Goal: Information Seeking & Learning: Learn about a topic

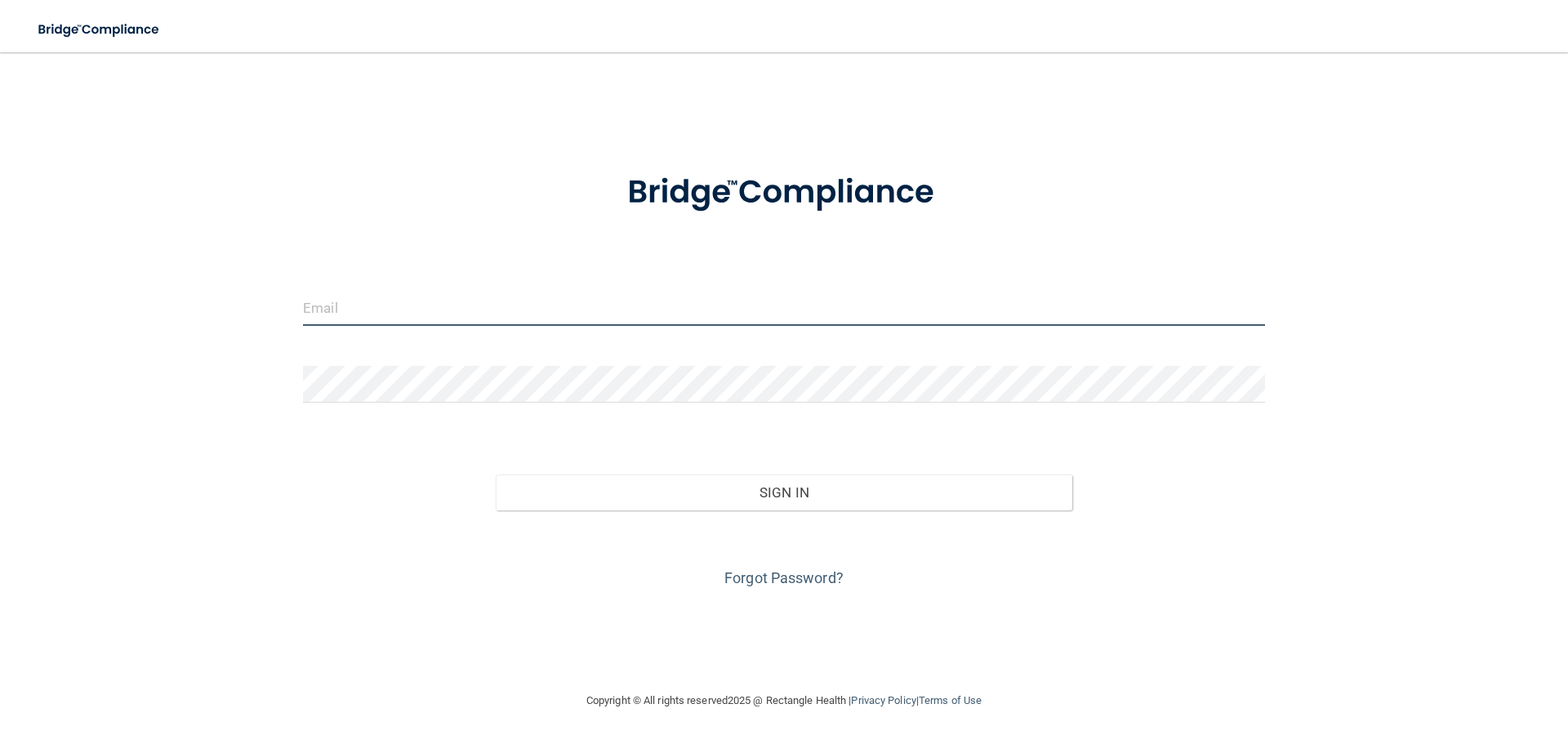
click at [414, 308] on input "email" at bounding box center [784, 307] width 962 height 37
type input "[EMAIL_ADDRESS][DOMAIN_NAME]"
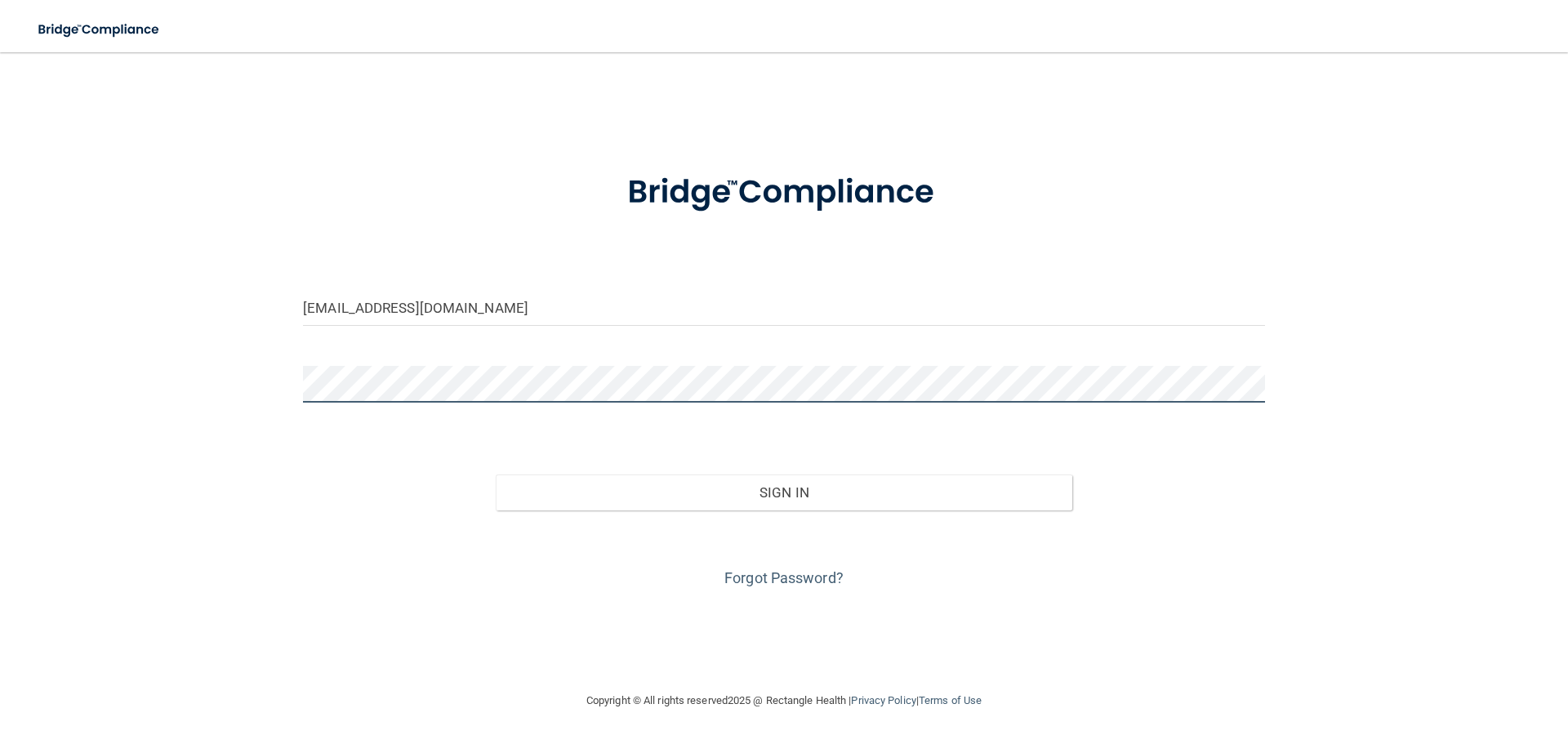
click at [496, 475] on button "Sign In" at bounding box center [785, 493] width 578 height 36
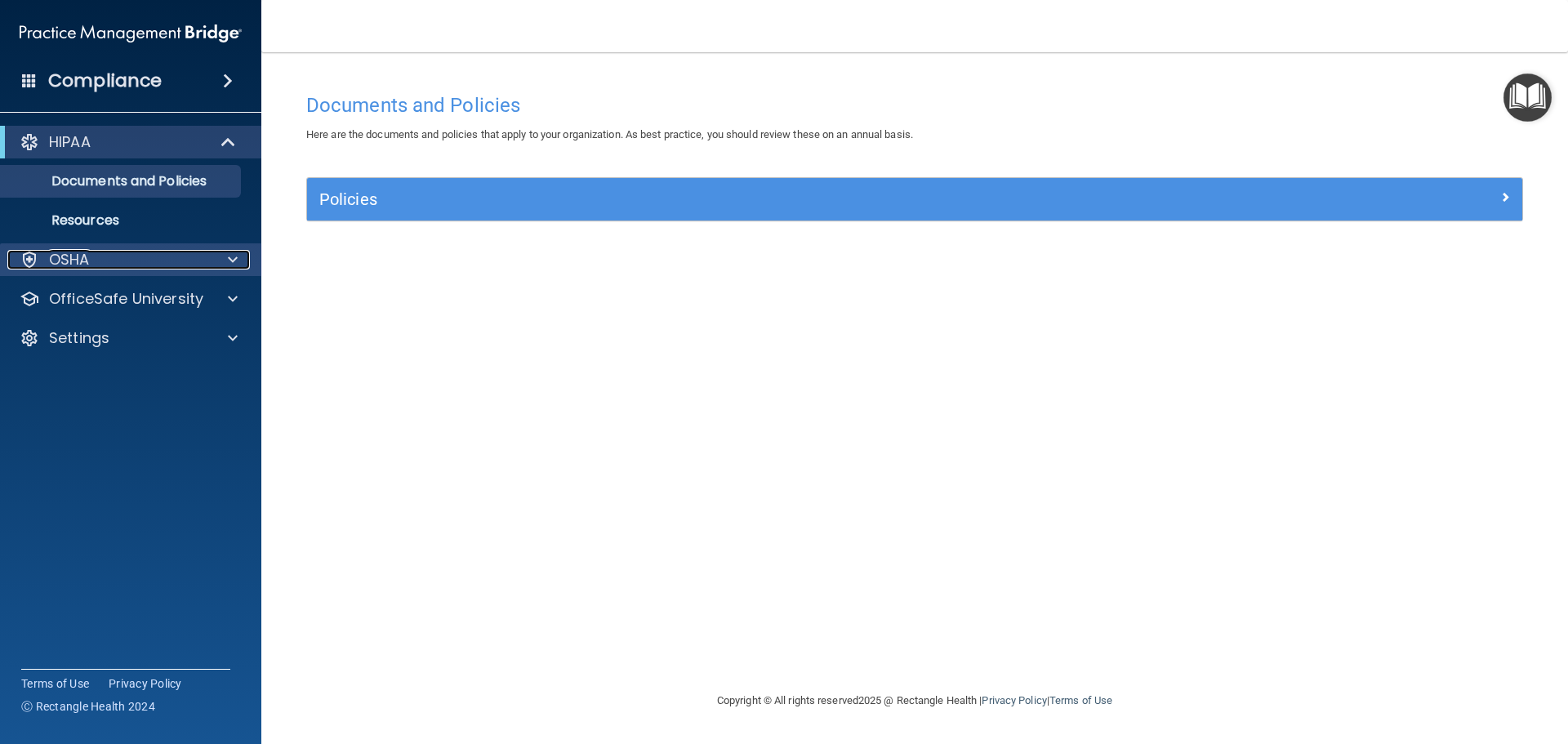
click at [135, 260] on div "OSHA" at bounding box center [109, 259] width 203 height 20
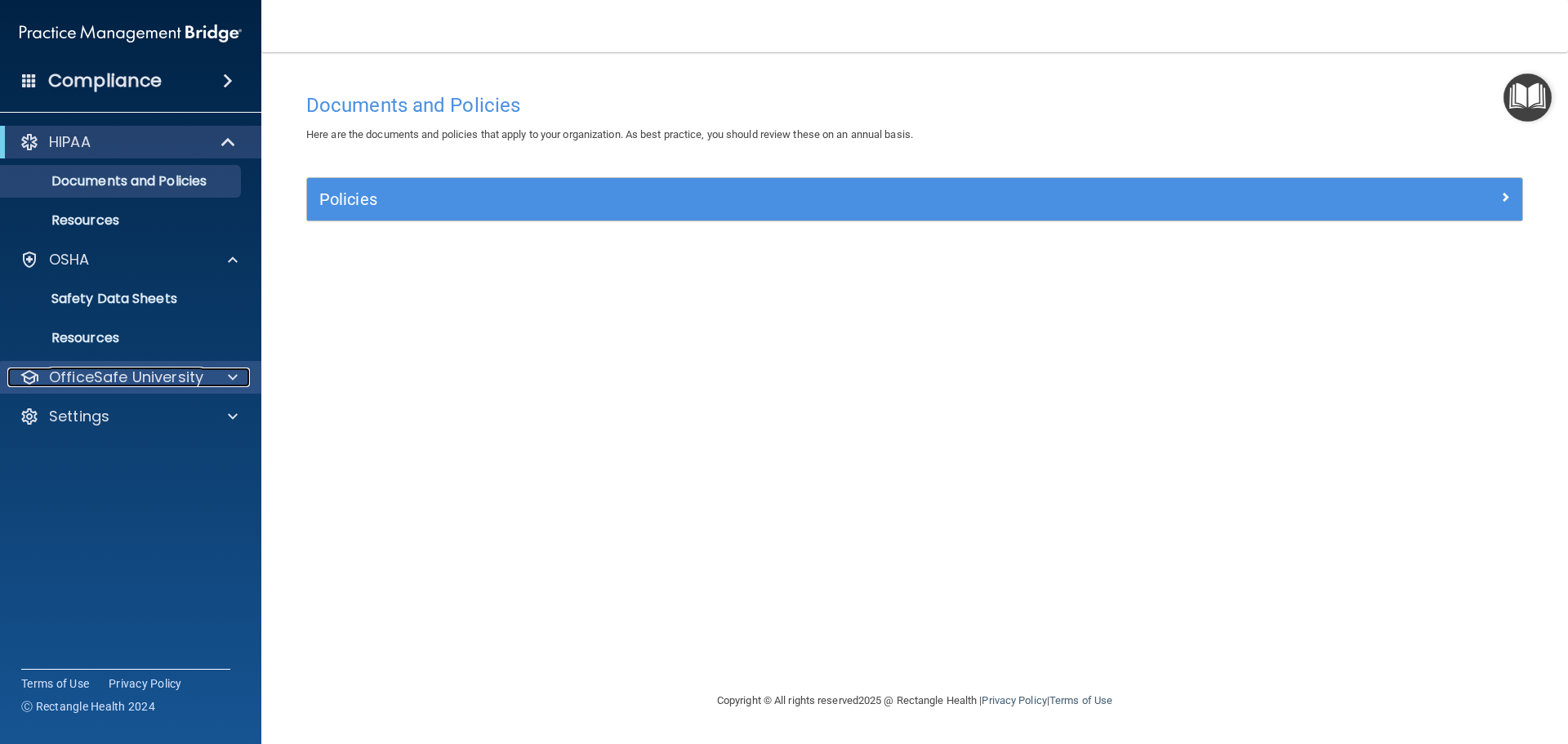
click at [130, 368] on p "OfficeSafe University" at bounding box center [126, 377] width 155 height 20
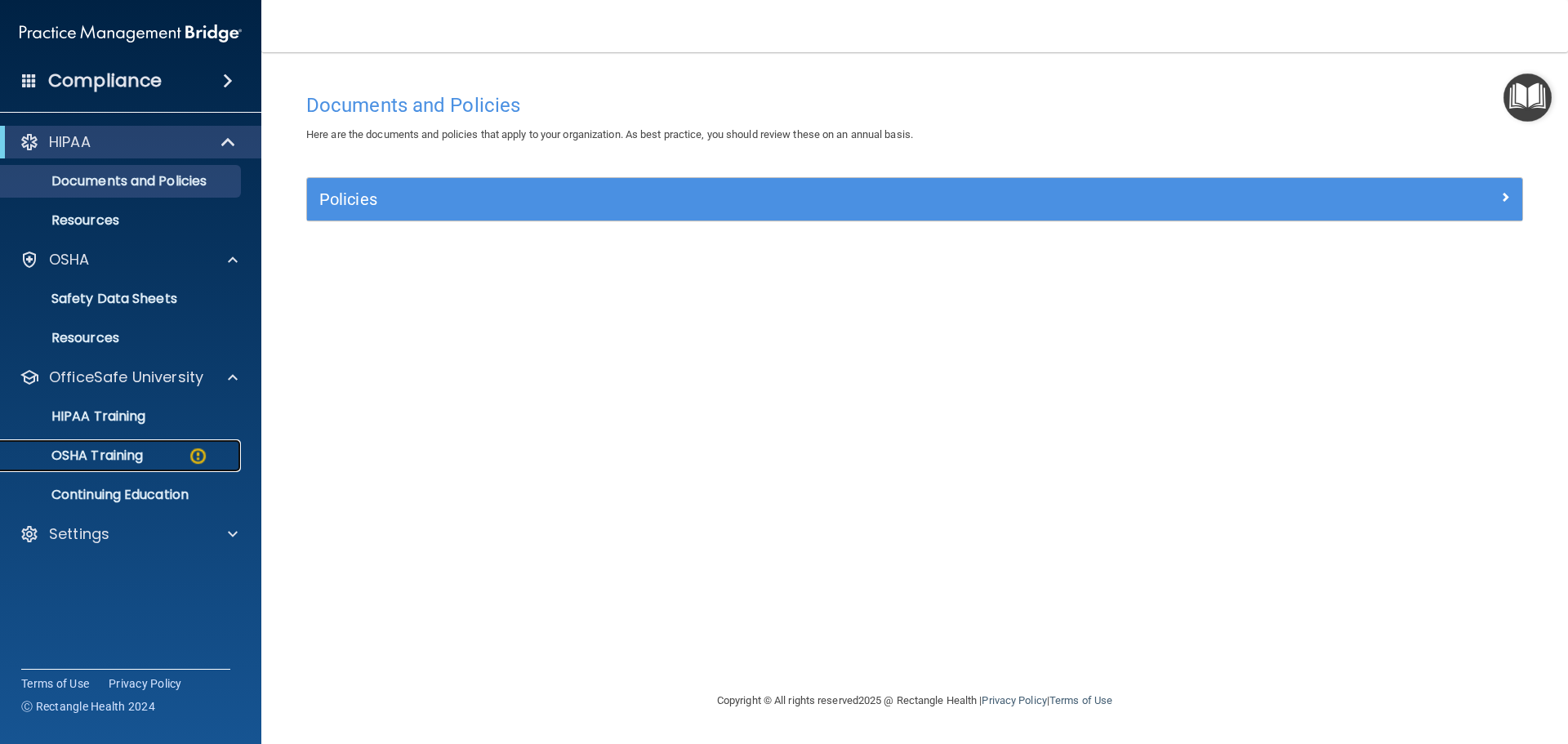
click at [141, 457] on p "OSHA Training" at bounding box center [77, 456] width 133 height 16
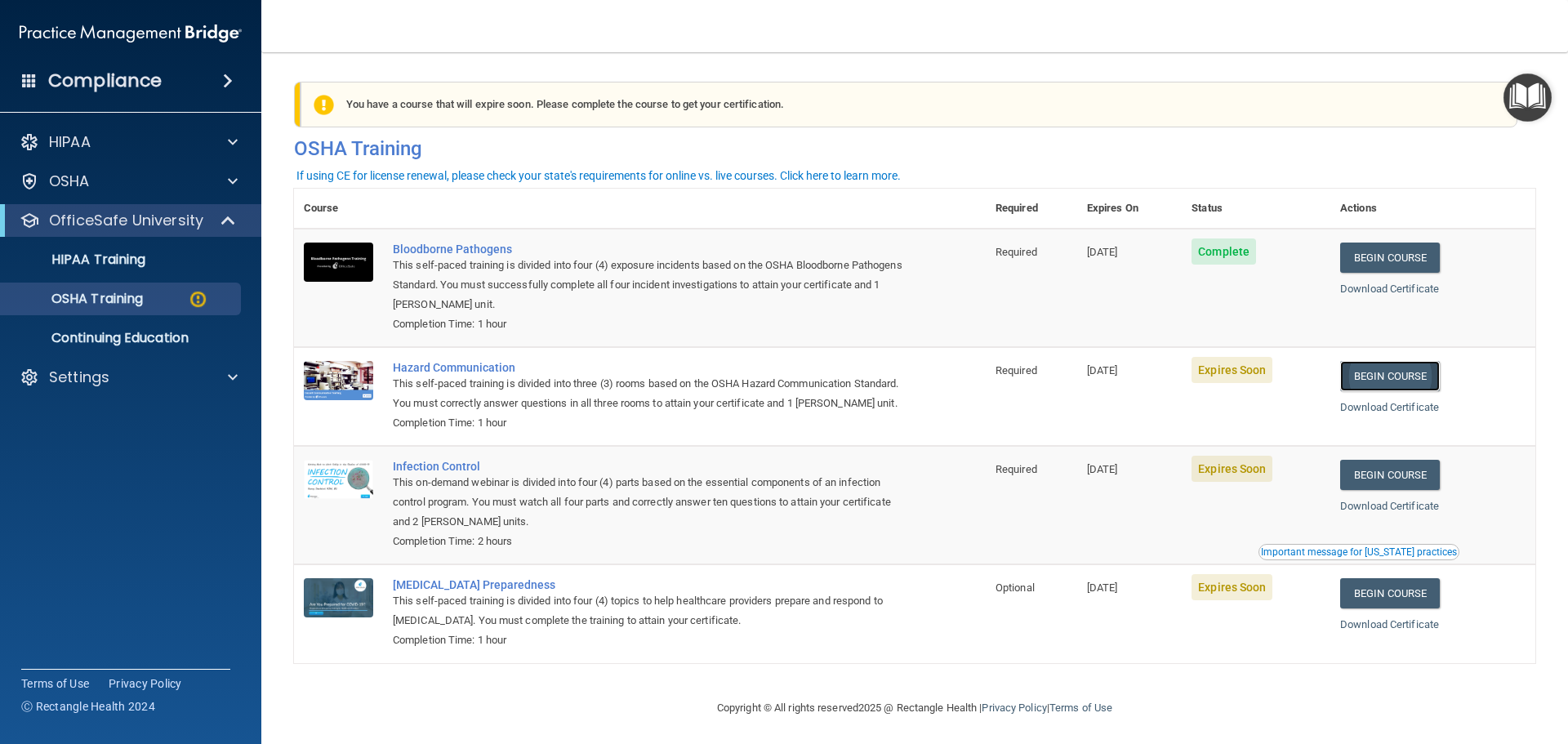
click at [1399, 376] on link "Begin Course" at bounding box center [1390, 376] width 100 height 30
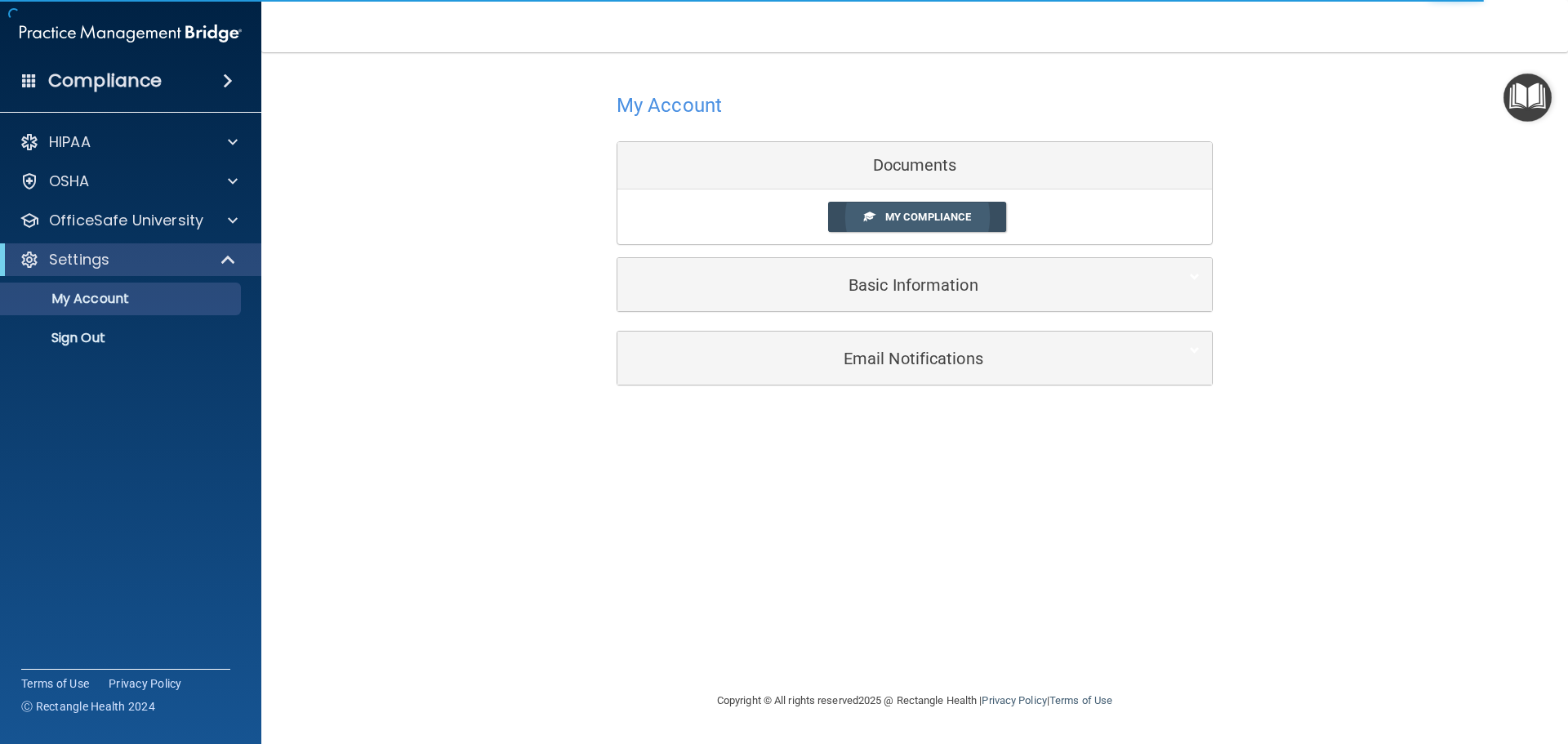
click at [907, 216] on span "My Compliance" at bounding box center [928, 217] width 86 height 12
click at [903, 218] on span "My Compliance" at bounding box center [928, 217] width 86 height 12
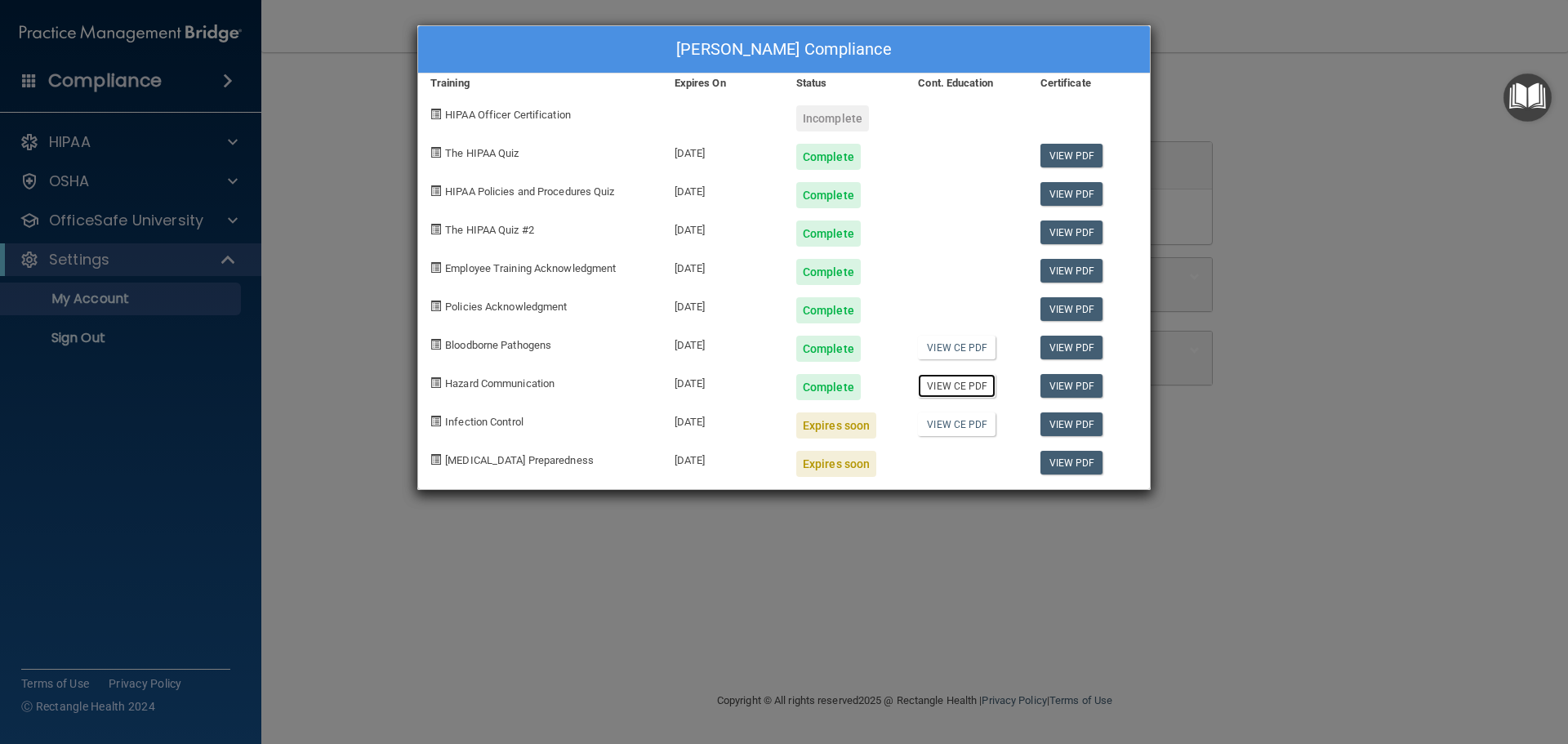
click at [955, 386] on link "View CE PDF" at bounding box center [957, 386] width 78 height 24
click at [831, 434] on div "Expires soon" at bounding box center [836, 426] width 80 height 26
click at [109, 252] on div "Stacey Alsup's Compliance Training Expires On Status Cont. Education Certificat…" at bounding box center [784, 372] width 1568 height 744
click at [374, 129] on div "Stacey Alsup's Compliance Training Expires On Status Cont. Education Certificat…" at bounding box center [784, 372] width 1568 height 744
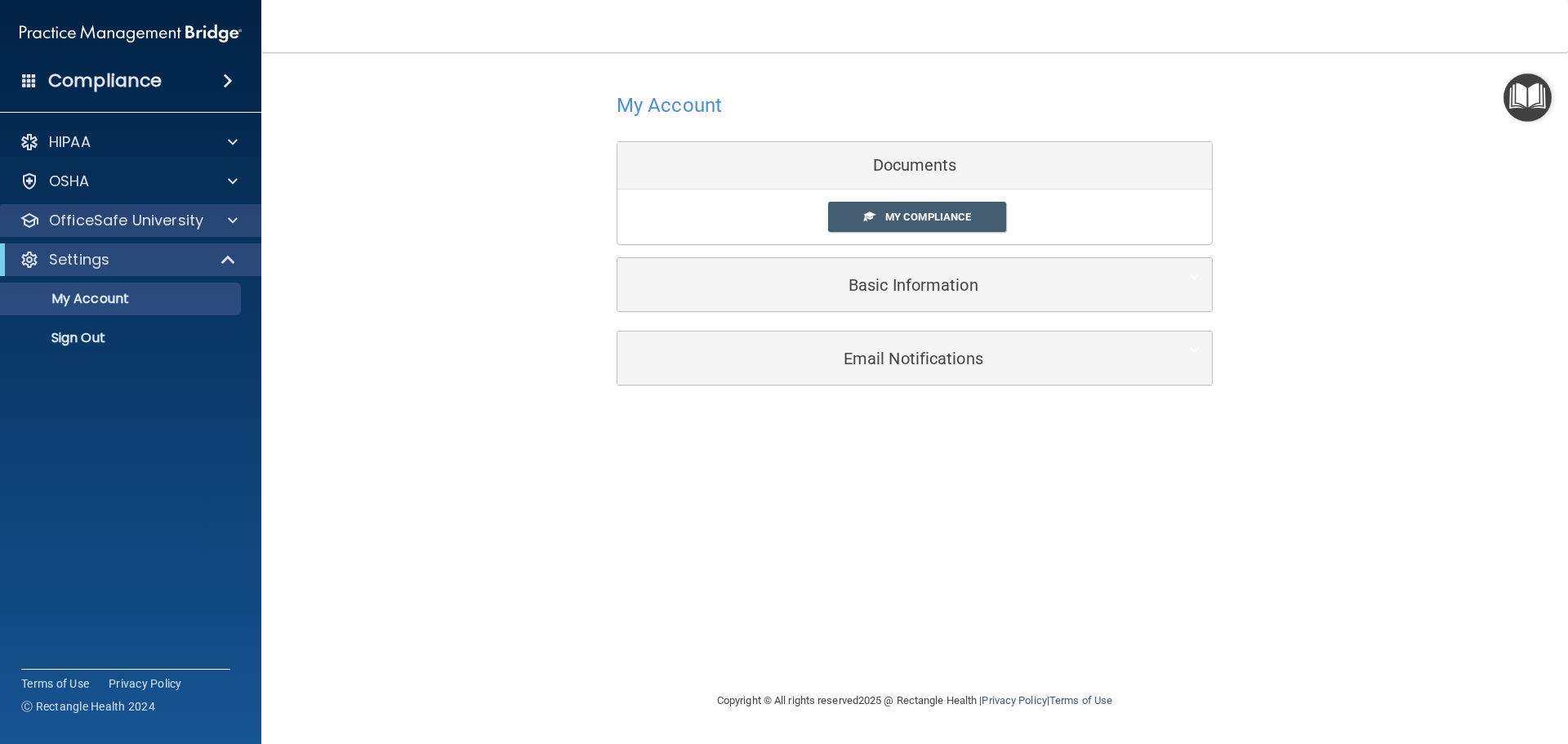
click at [170, 231] on div "OfficeSafe University" at bounding box center [131, 221] width 262 height 33
click at [171, 218] on p "OfficeSafe University" at bounding box center [126, 221] width 155 height 20
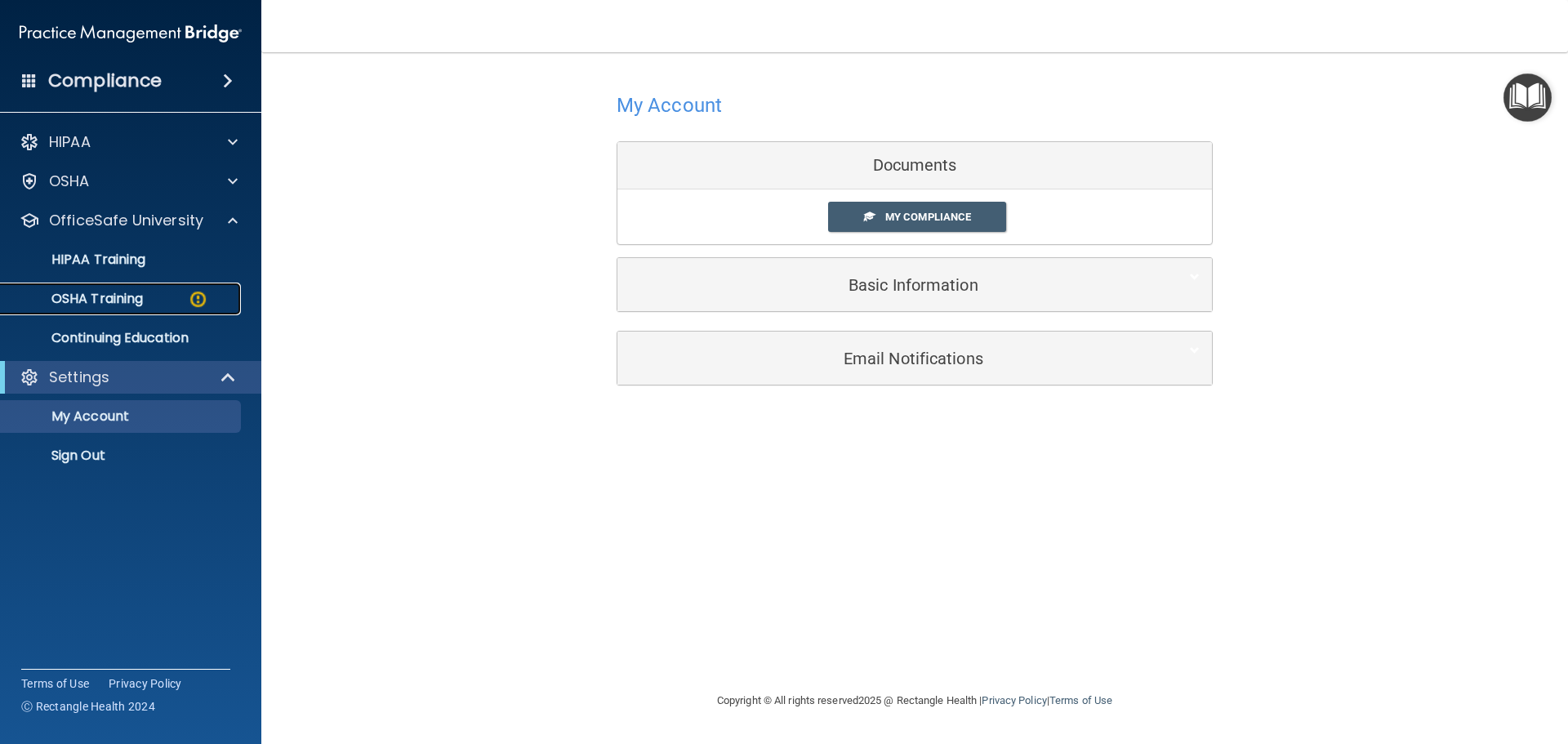
click at [149, 302] on div "OSHA Training" at bounding box center [122, 299] width 223 height 16
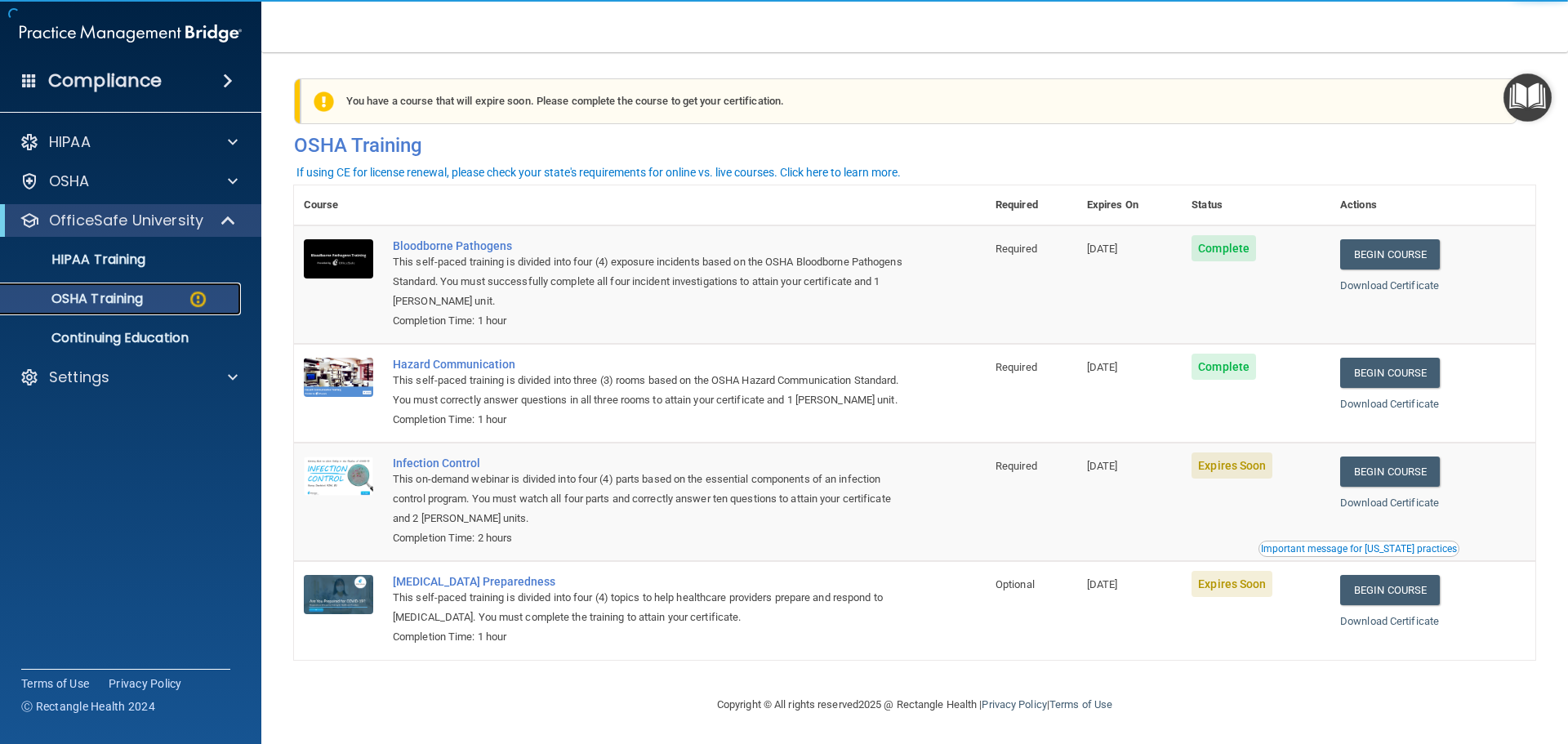
scroll to position [27, 0]
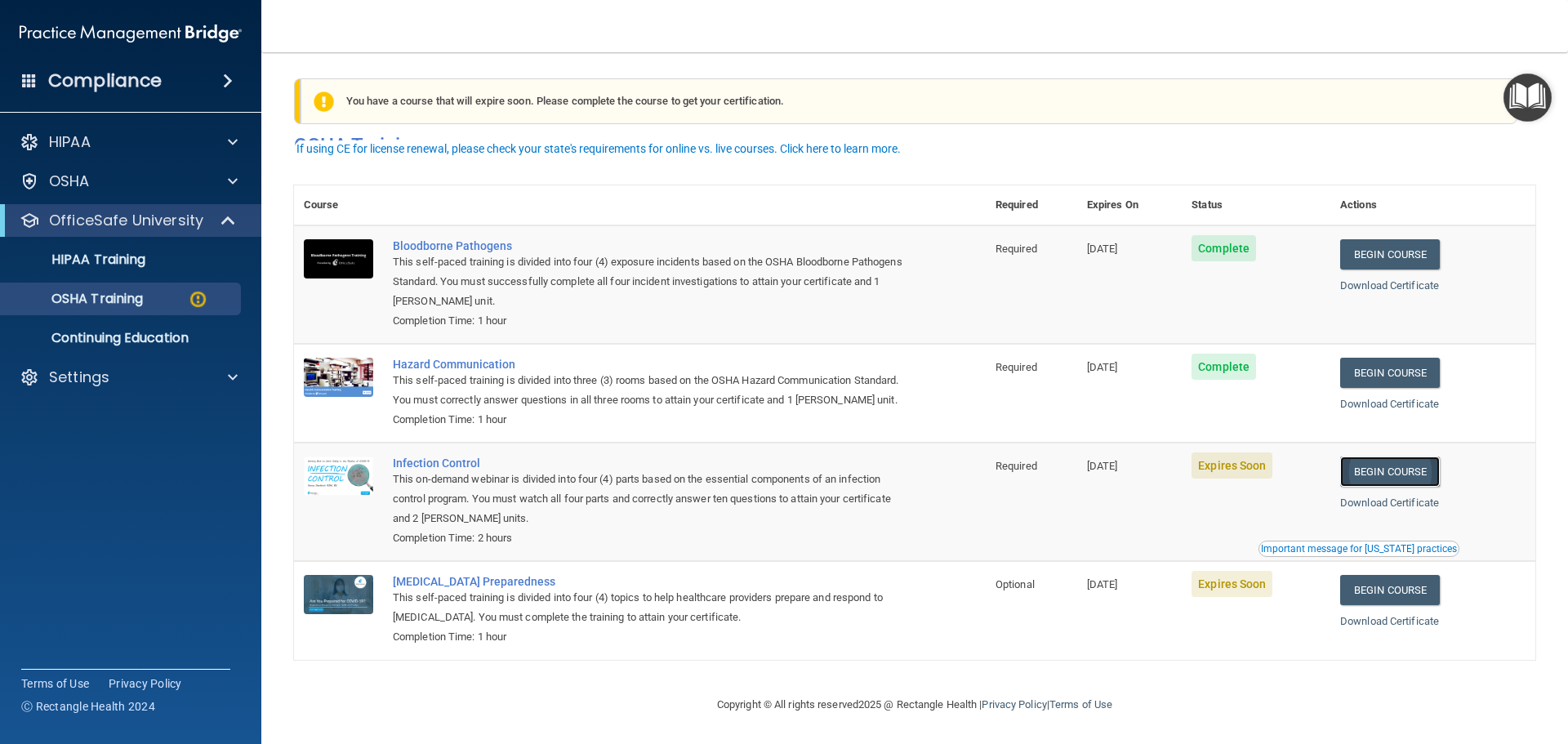
click at [1381, 473] on link "Begin Course" at bounding box center [1390, 471] width 100 height 30
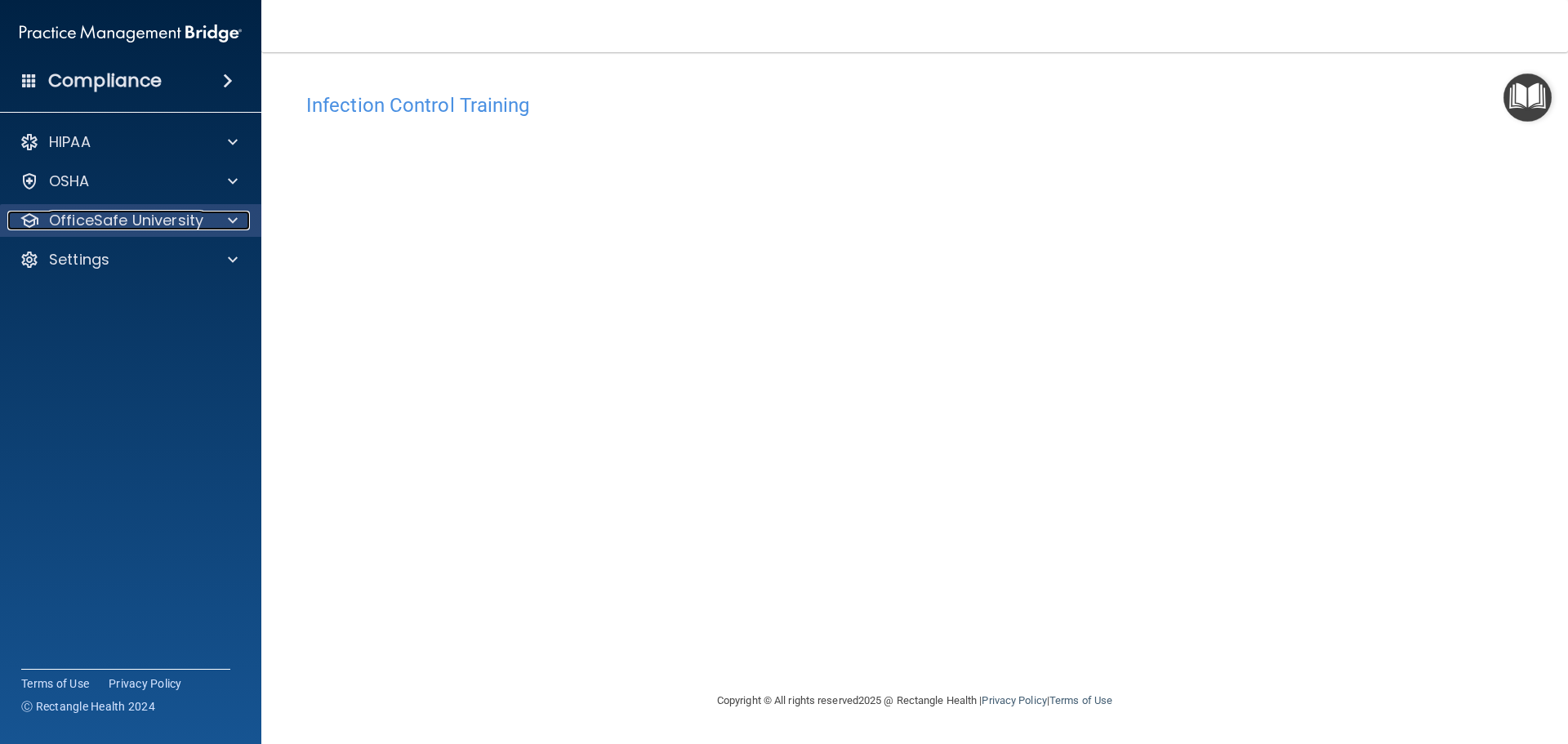
click at [165, 224] on p "OfficeSafe University" at bounding box center [126, 221] width 155 height 20
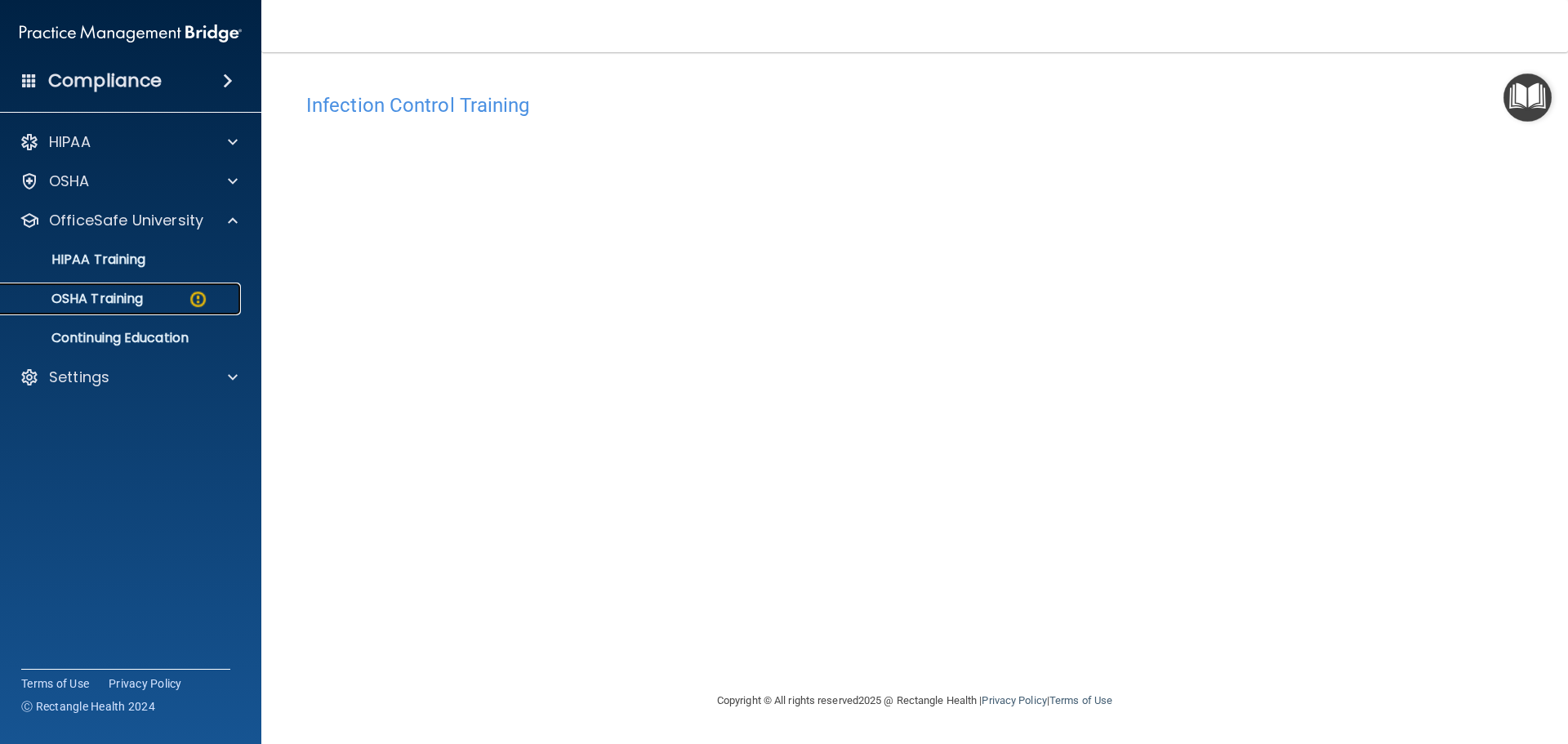
click at [148, 300] on div "OSHA Training" at bounding box center [122, 299] width 223 height 16
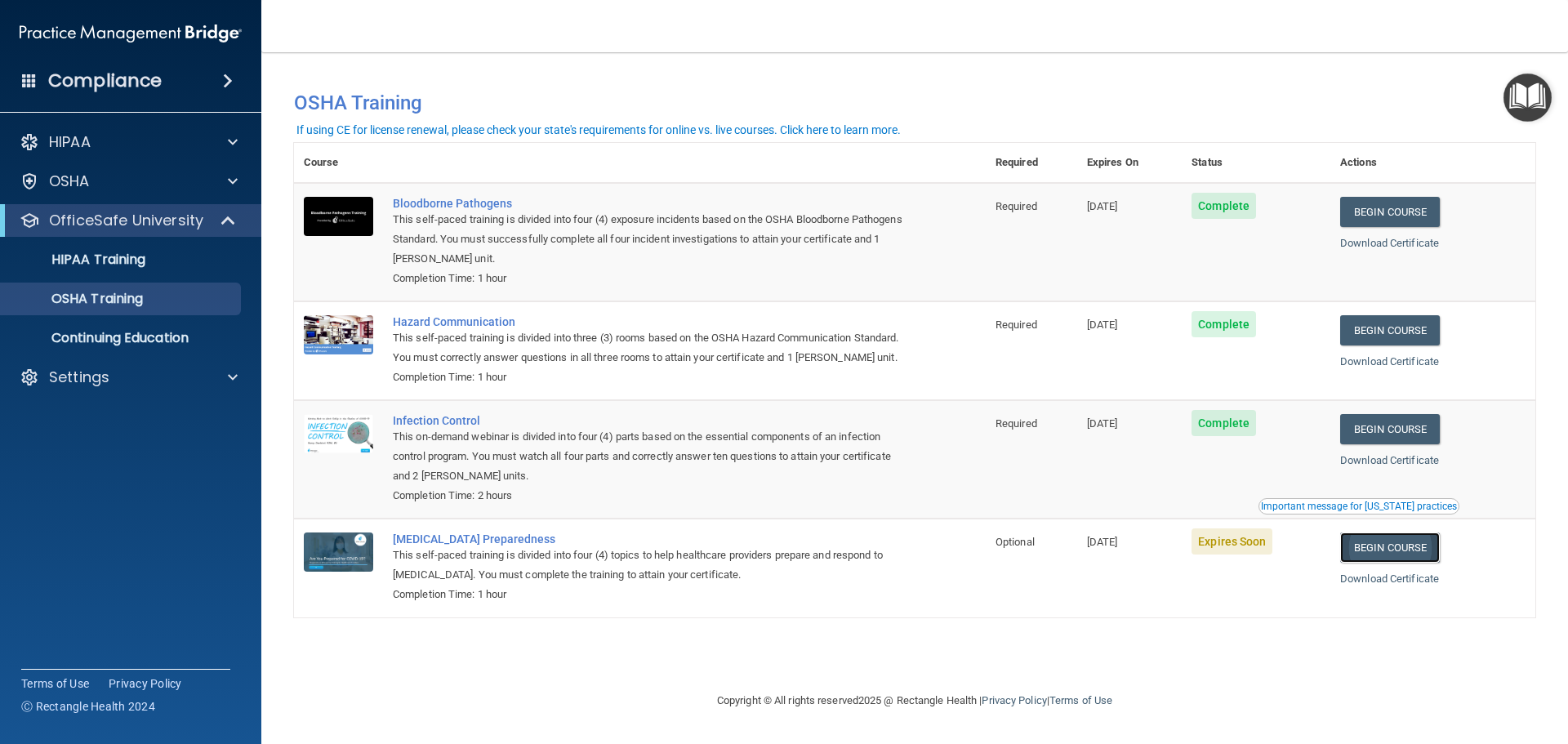
click at [1370, 563] on link "Begin Course" at bounding box center [1390, 548] width 100 height 30
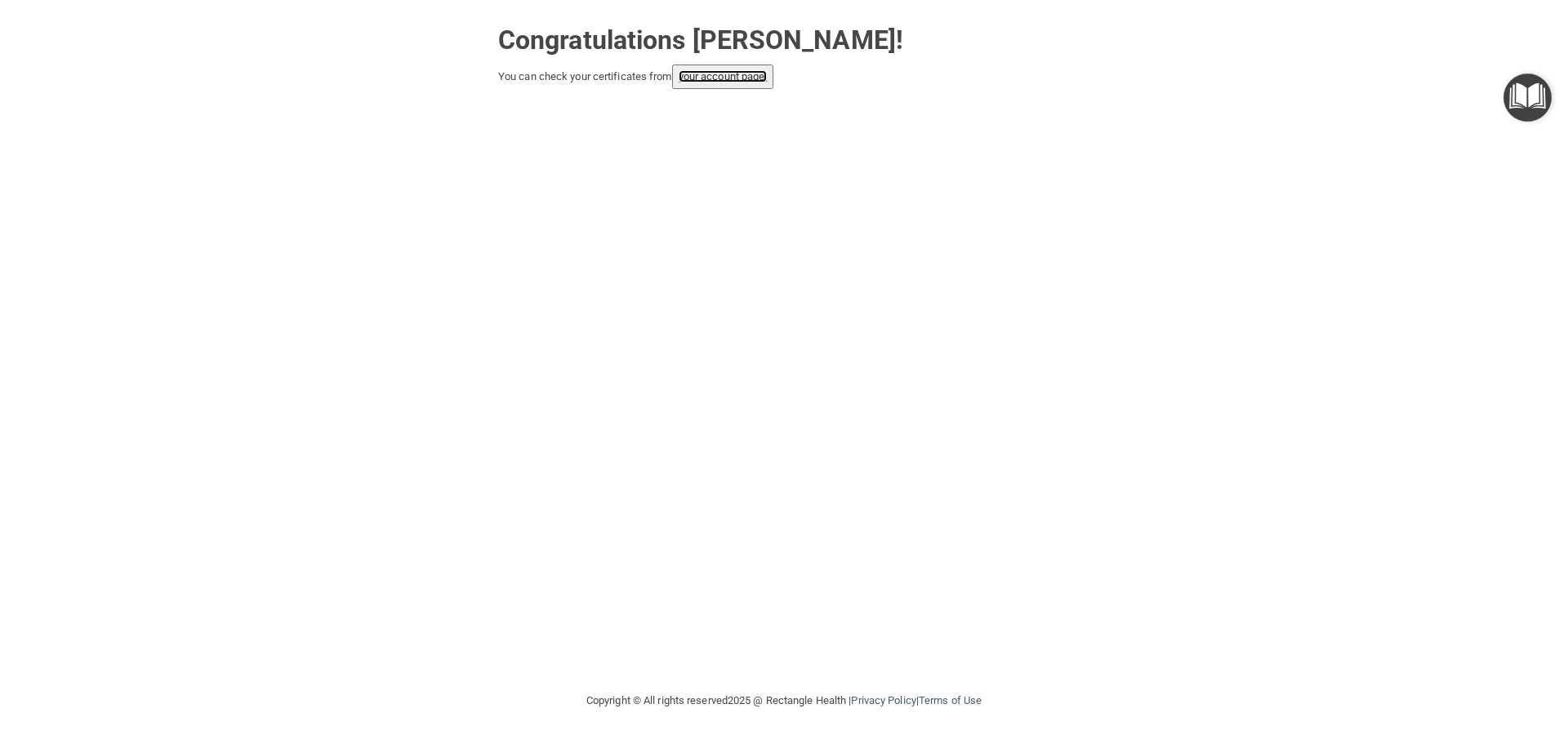
click at [733, 74] on link "your account page!" at bounding box center [723, 76] width 89 height 12
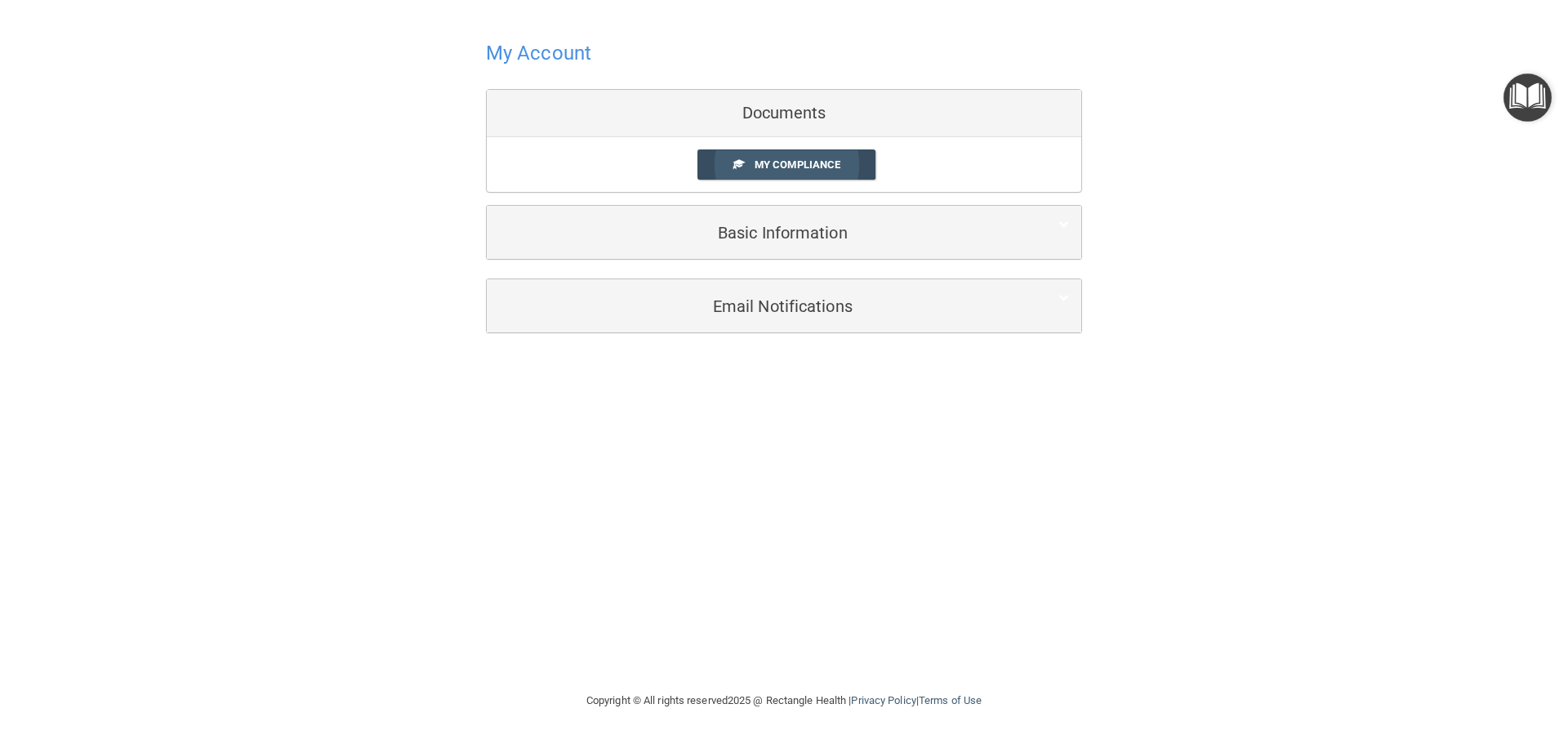
click at [800, 170] on span "My Compliance" at bounding box center [797, 165] width 86 height 12
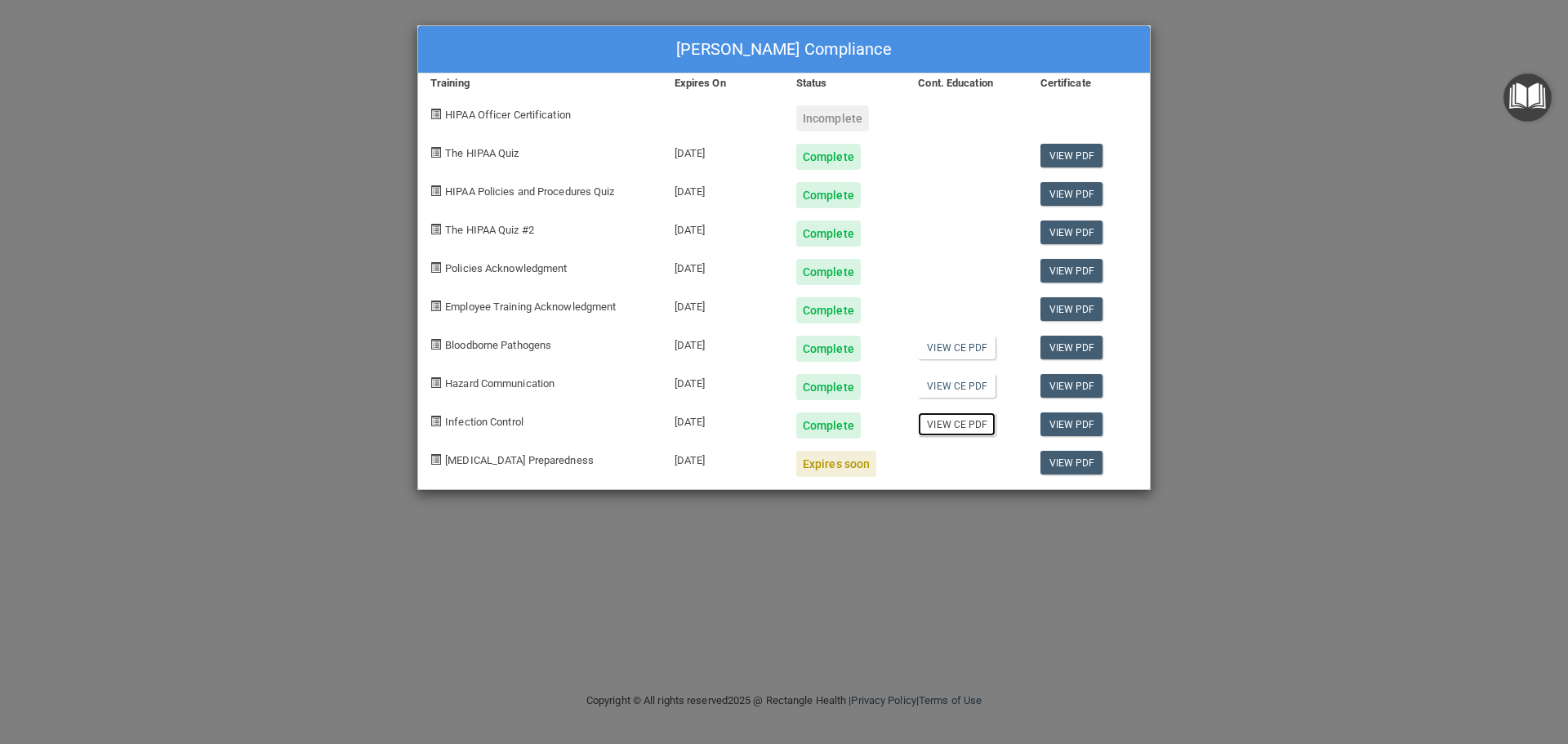
click at [940, 420] on link "View CE PDF" at bounding box center [957, 424] width 78 height 24
click at [533, 465] on span "[MEDICAL_DATA] Preparedness" at bounding box center [520, 460] width 149 height 12
click at [845, 468] on div "Expires soon" at bounding box center [836, 464] width 80 height 26
click at [1313, 169] on div "[PERSON_NAME] Compliance Training Expires On Status Cont. Education Certificate…" at bounding box center [784, 372] width 1568 height 744
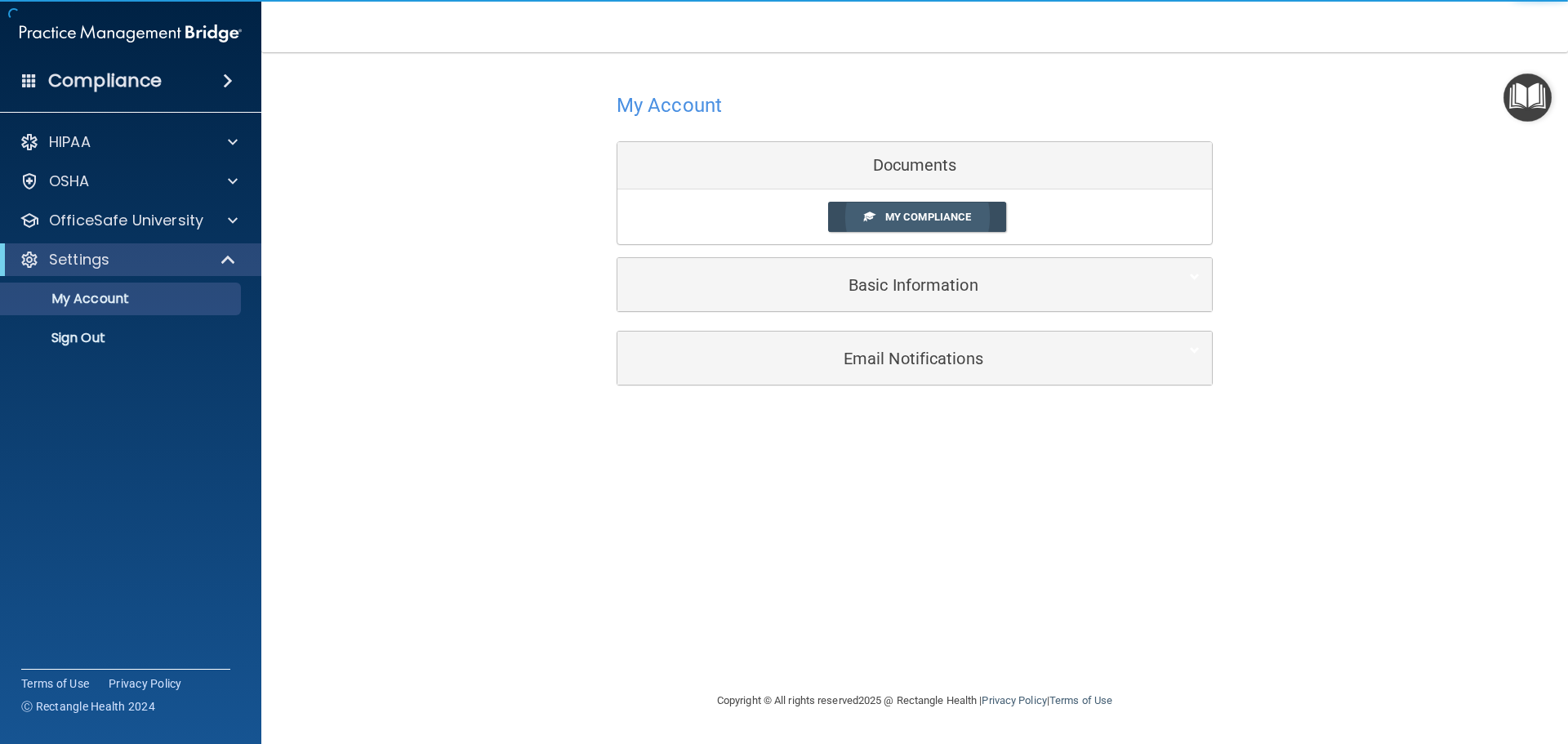
click at [935, 206] on link "My Compliance" at bounding box center [917, 217] width 179 height 30
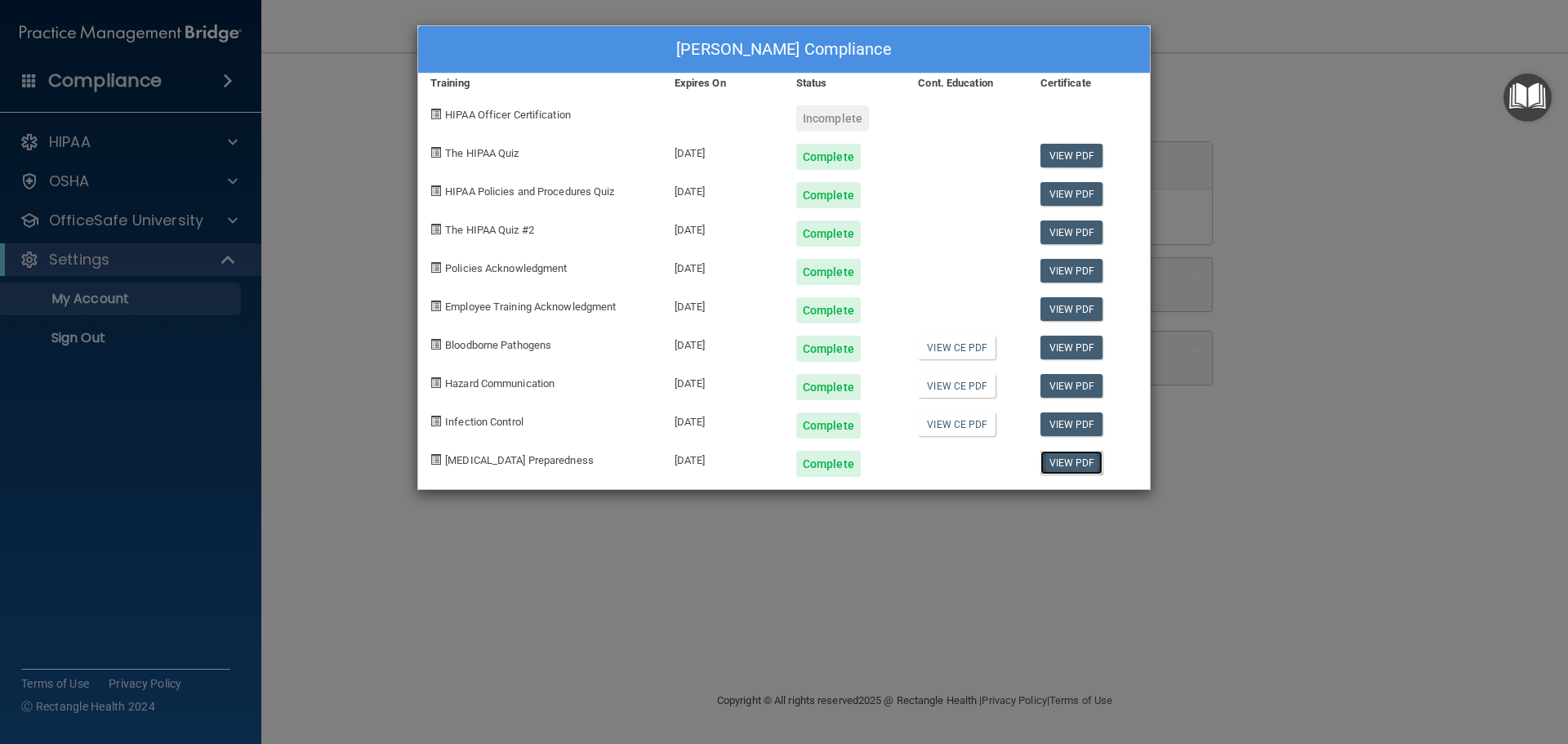
click at [1074, 463] on link "View PDF" at bounding box center [1072, 462] width 63 height 24
click at [148, 214] on div "[PERSON_NAME] Compliance Training Expires On Status Cont. Education Certificate…" at bounding box center [784, 372] width 1568 height 744
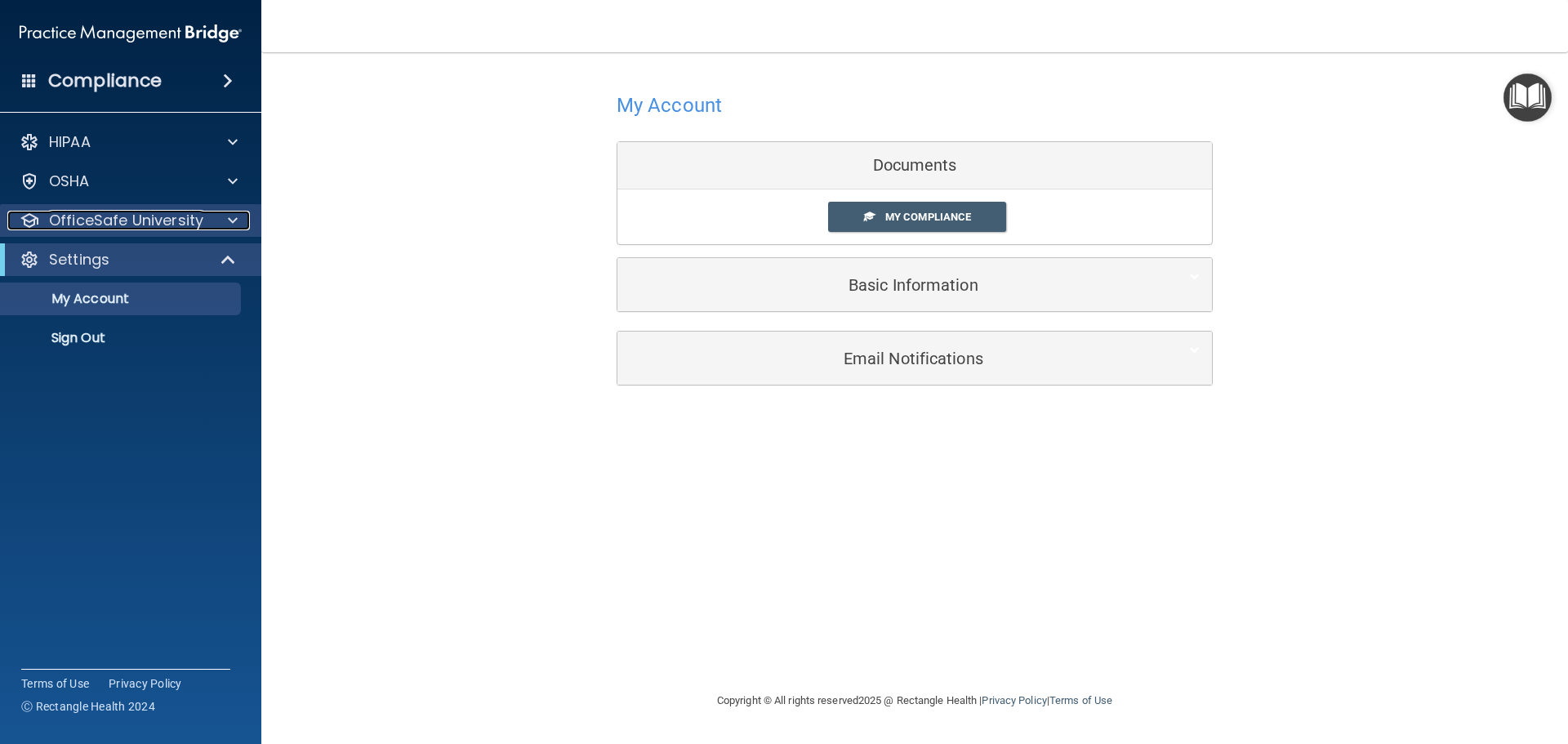
click at [132, 224] on p "OfficeSafe University" at bounding box center [126, 221] width 155 height 20
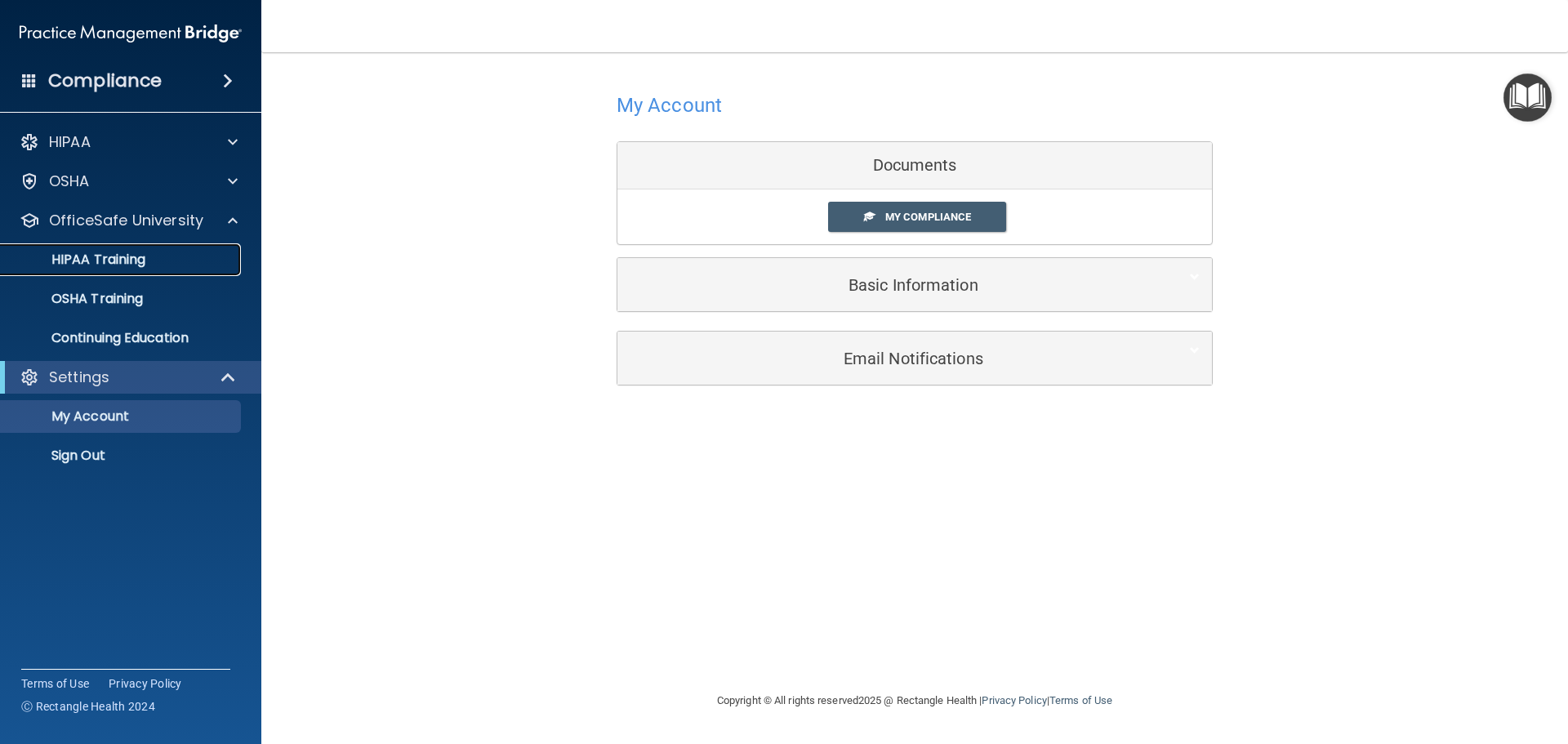
click at [130, 252] on p "HIPAA Training" at bounding box center [78, 259] width 135 height 16
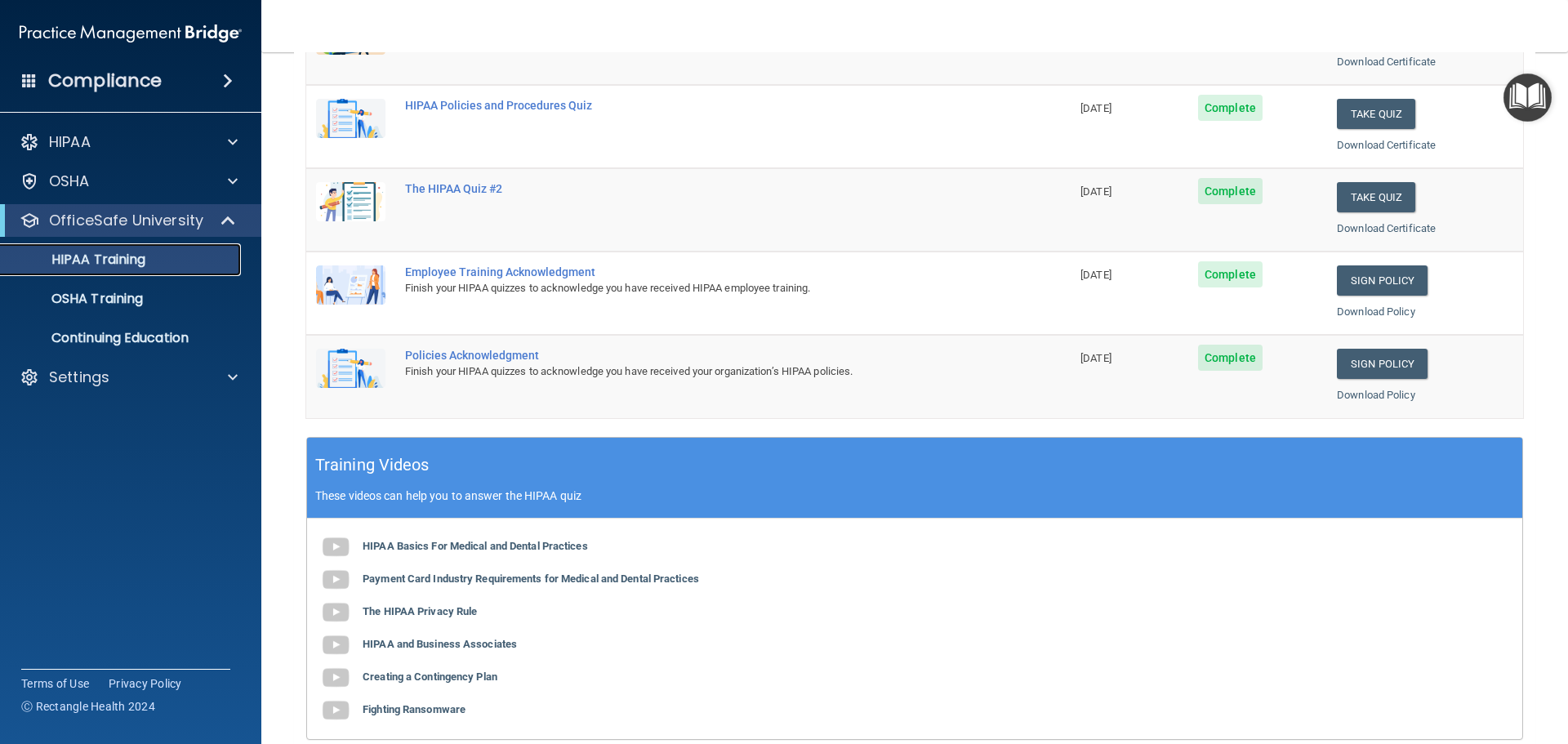
scroll to position [78, 0]
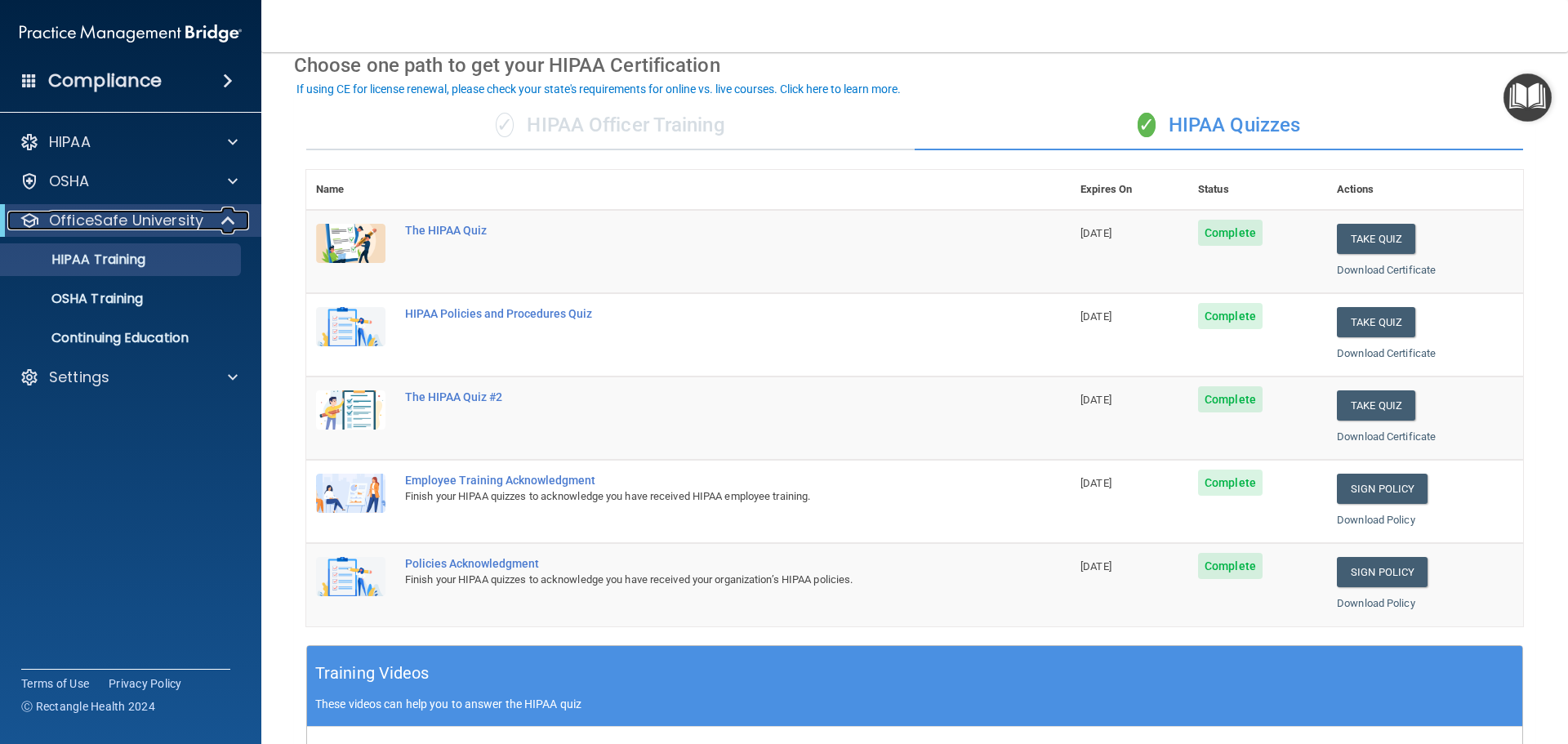
click at [191, 222] on p "OfficeSafe University" at bounding box center [126, 221] width 155 height 20
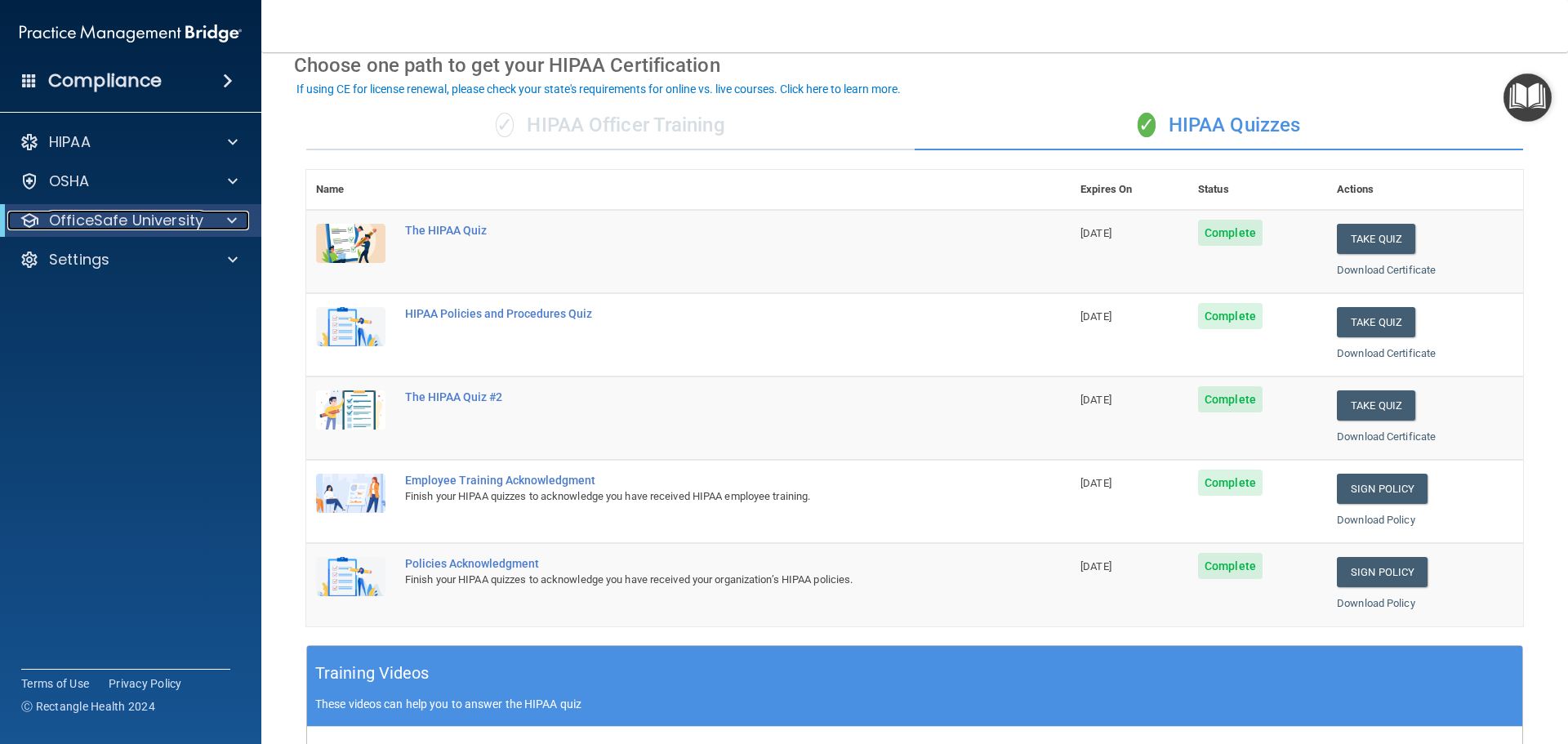
click at [191, 222] on p "OfficeSafe University" at bounding box center [126, 221] width 155 height 20
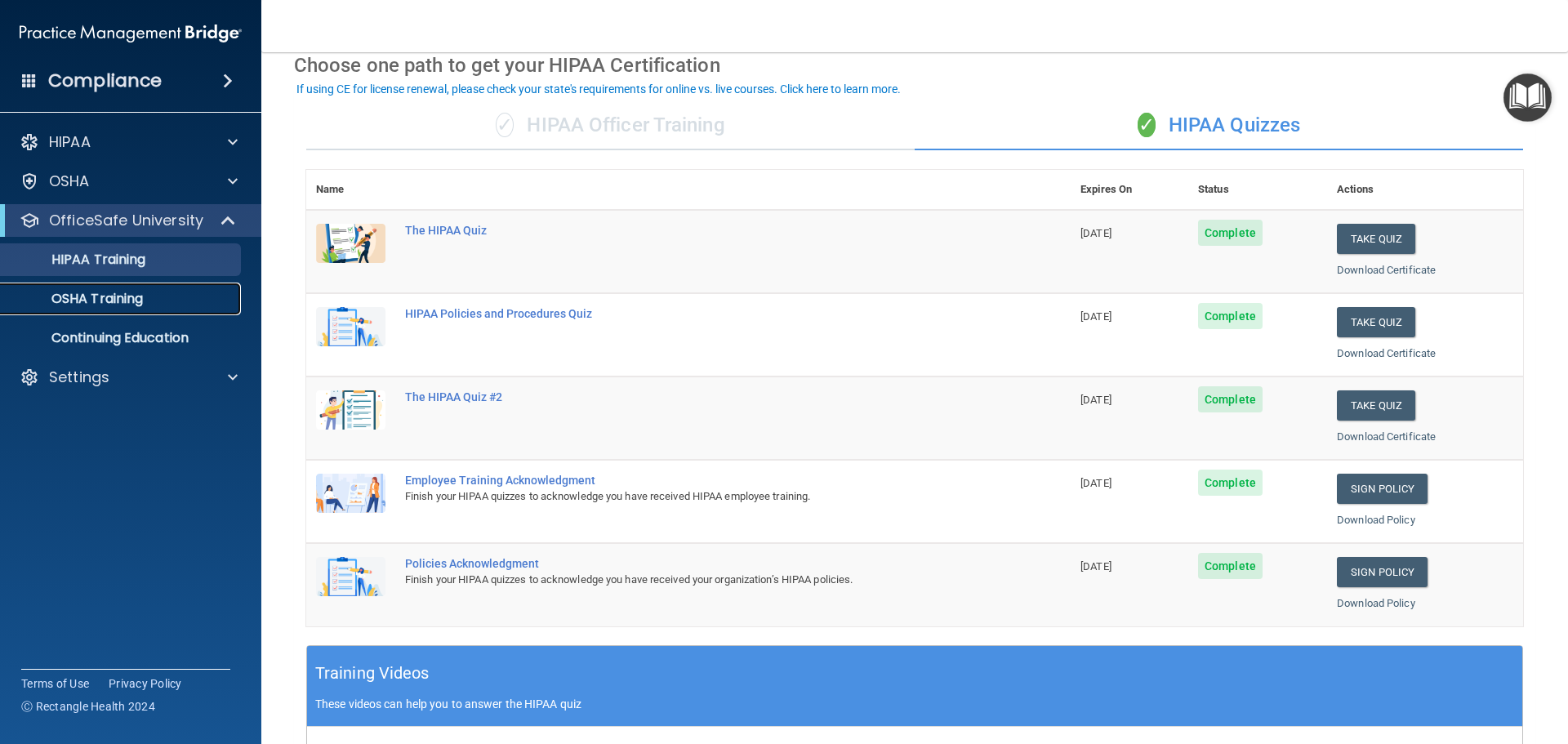
click at [138, 296] on p "OSHA Training" at bounding box center [77, 299] width 133 height 16
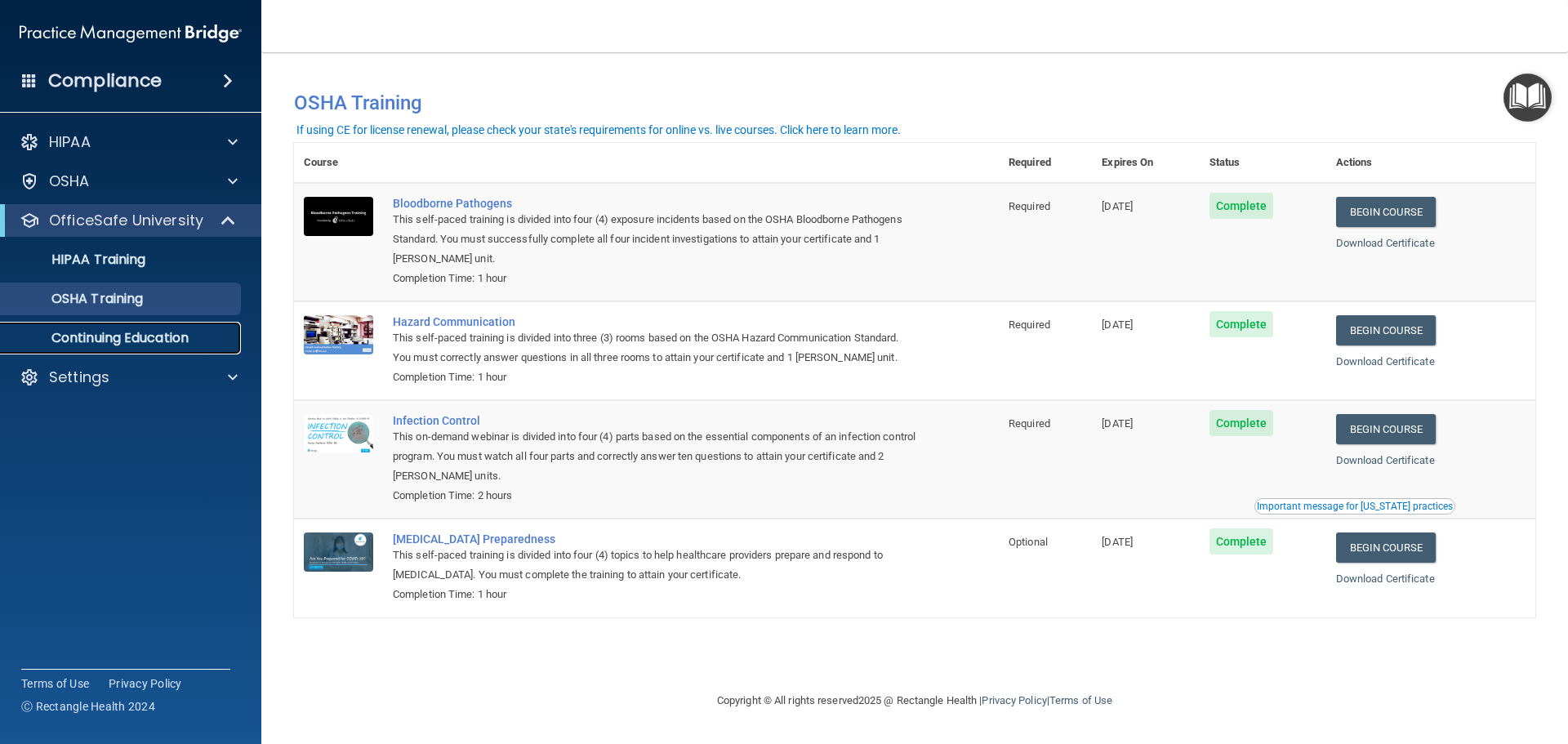
click at [137, 331] on p "Continuing Education" at bounding box center [122, 338] width 223 height 16
